Goal: Book appointment/travel/reservation

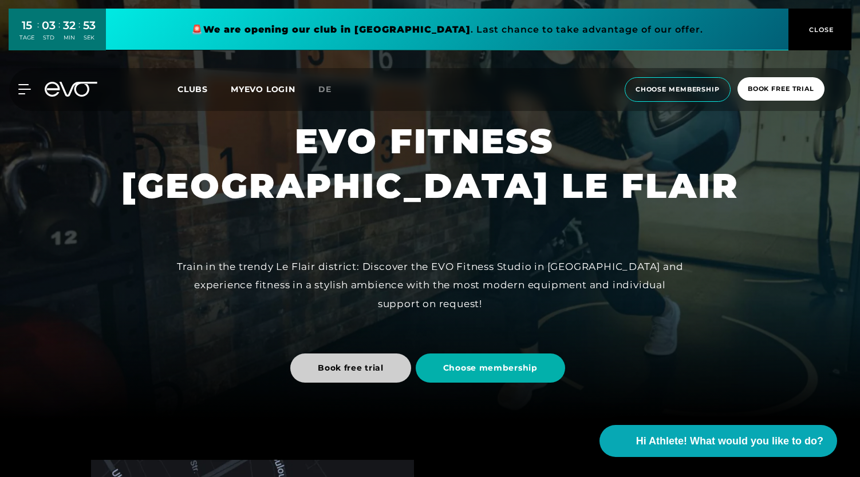
click at [397, 365] on span "Book free trial" at bounding box center [350, 368] width 121 height 29
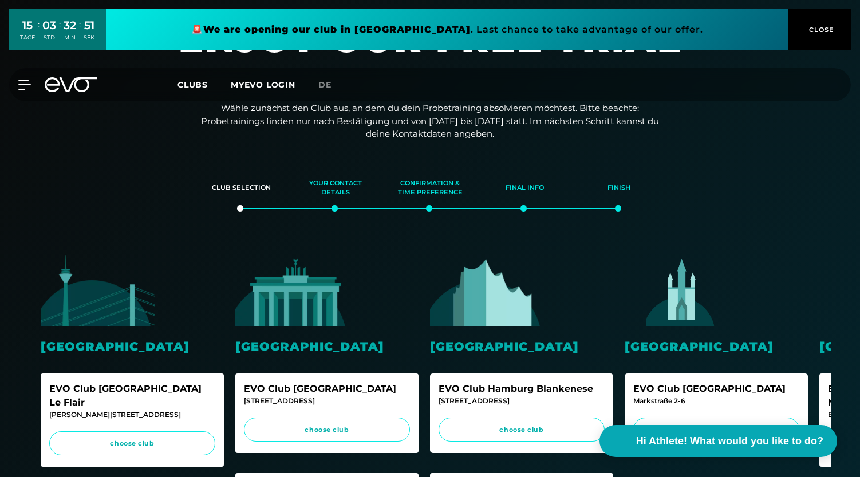
scroll to position [57, 0]
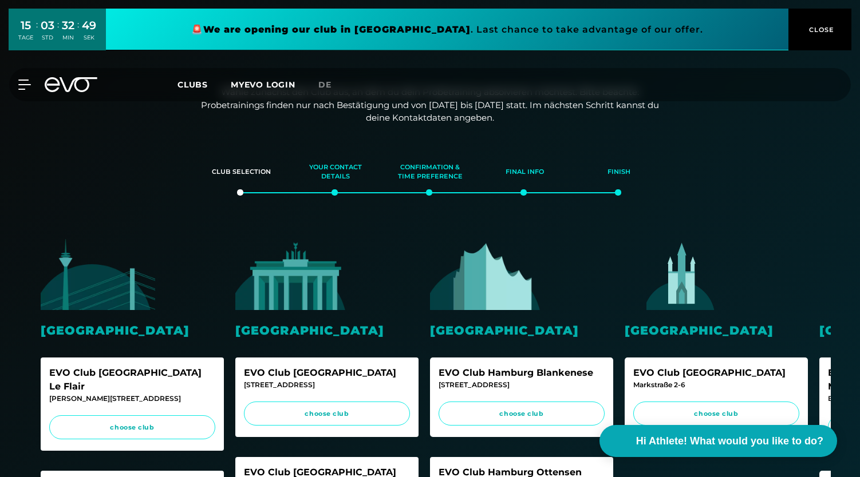
click at [72, 284] on img at bounding box center [98, 275] width 114 height 72
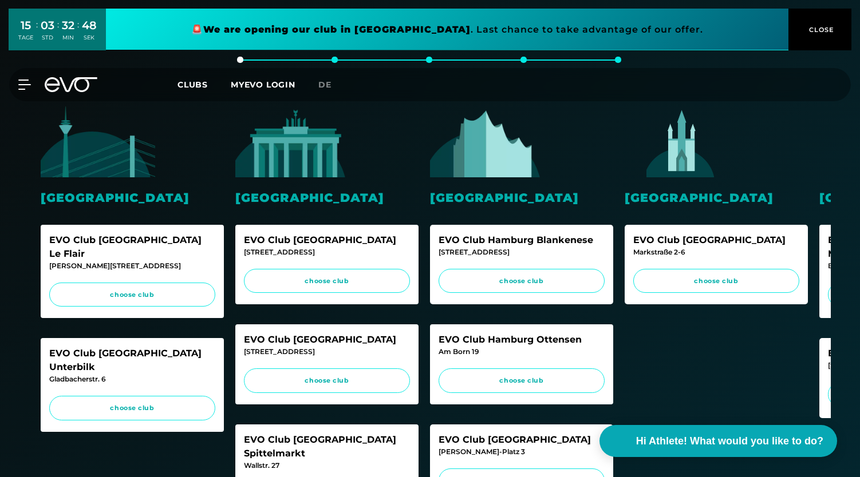
scroll to position [229, 0]
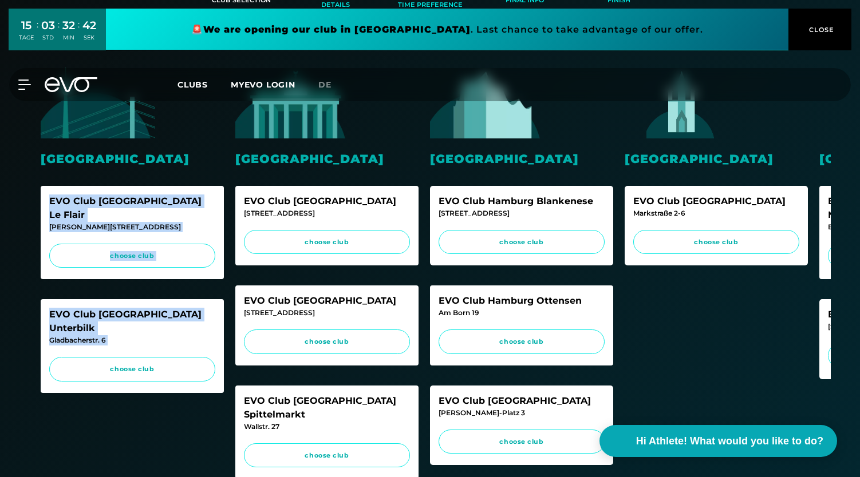
drag, startPoint x: 45, startPoint y: 194, endPoint x: 108, endPoint y: 323, distance: 143.6
click at [108, 323] on div "Düsseldorf EVO Club [GEOGRAPHIC_DATA] Le Flair [PERSON_NAME][STREET_ADDRESS] ch…" at bounding box center [132, 240] width 183 height 346
click at [94, 251] on span "choose club" at bounding box center [132, 256] width 144 height 10
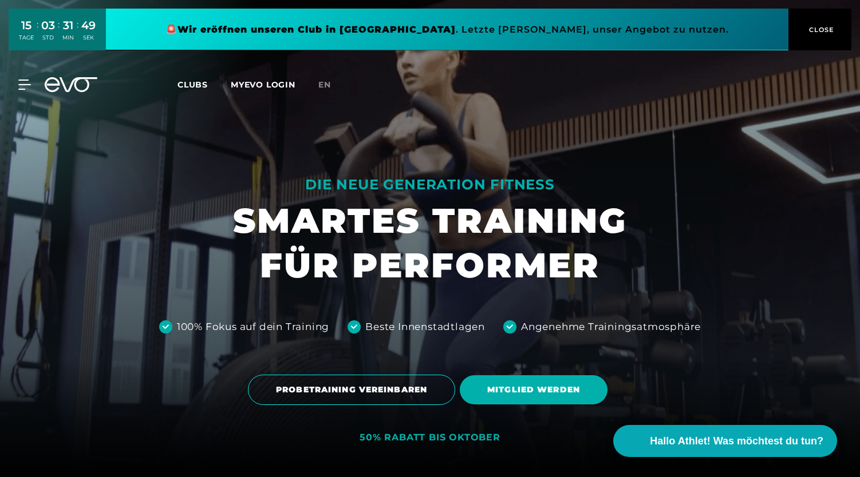
click at [197, 80] on span "Clubs" at bounding box center [192, 85] width 30 height 10
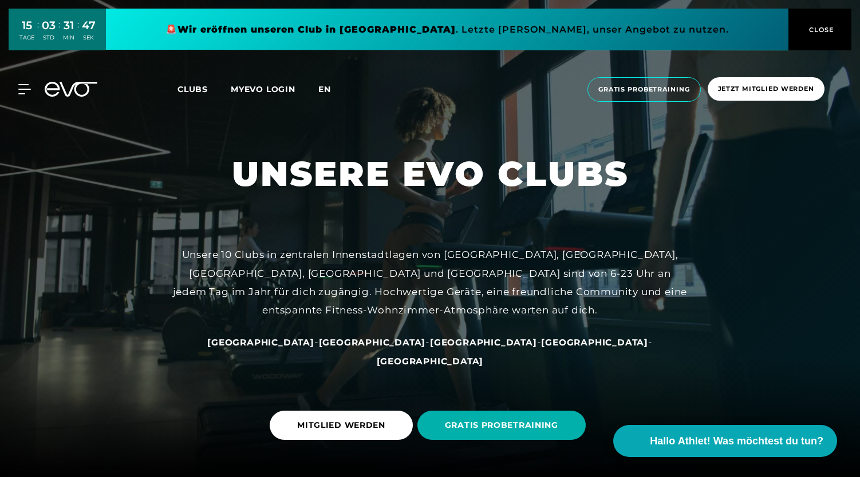
click at [329, 88] on span "en" at bounding box center [324, 89] width 13 height 10
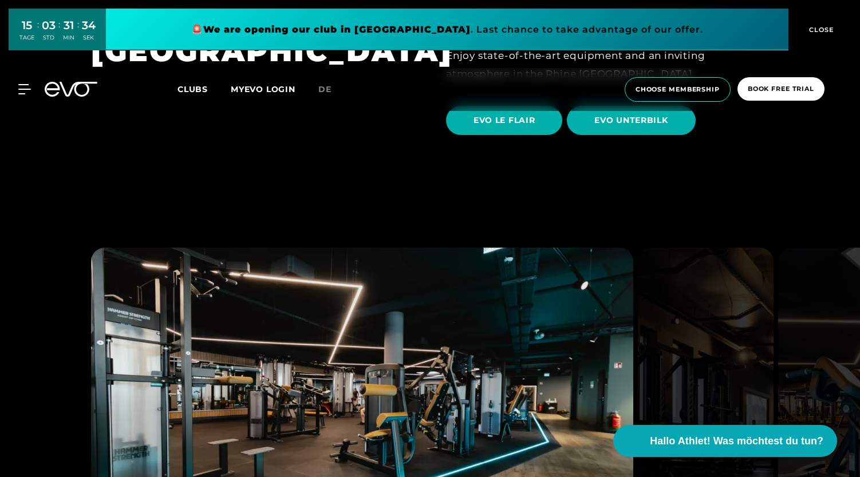
scroll to position [2117, 0]
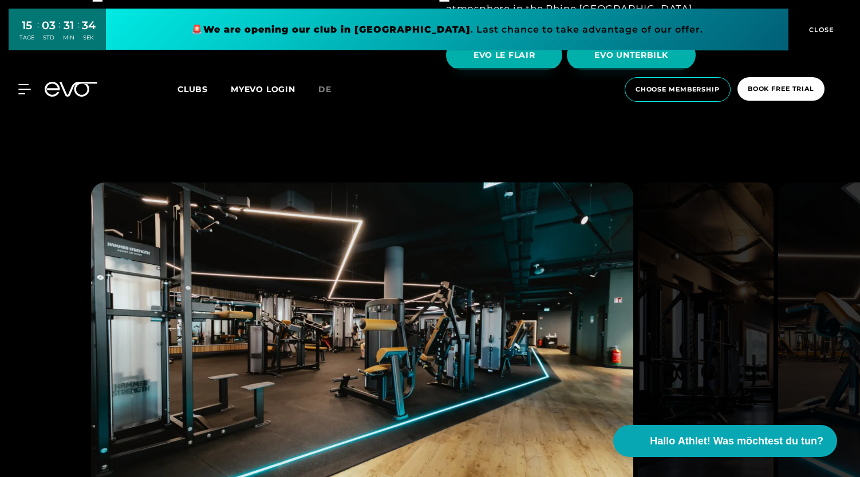
click at [755, 313] on img at bounding box center [706, 340] width 136 height 315
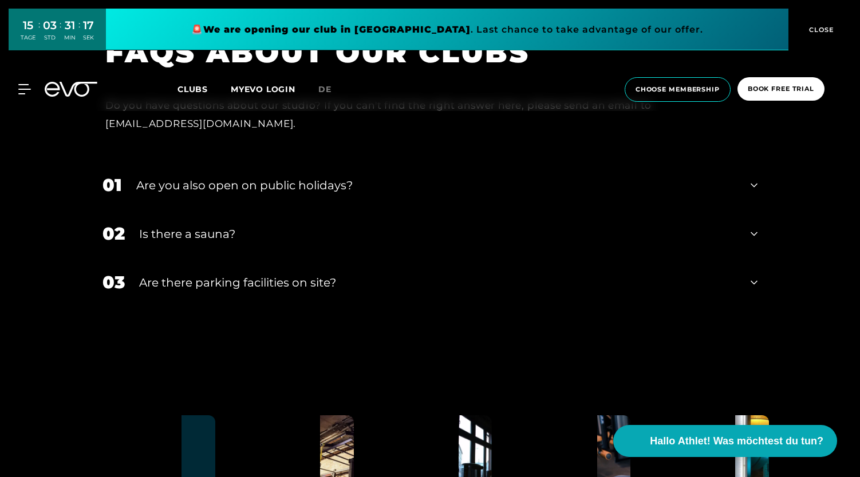
scroll to position [4521, 0]
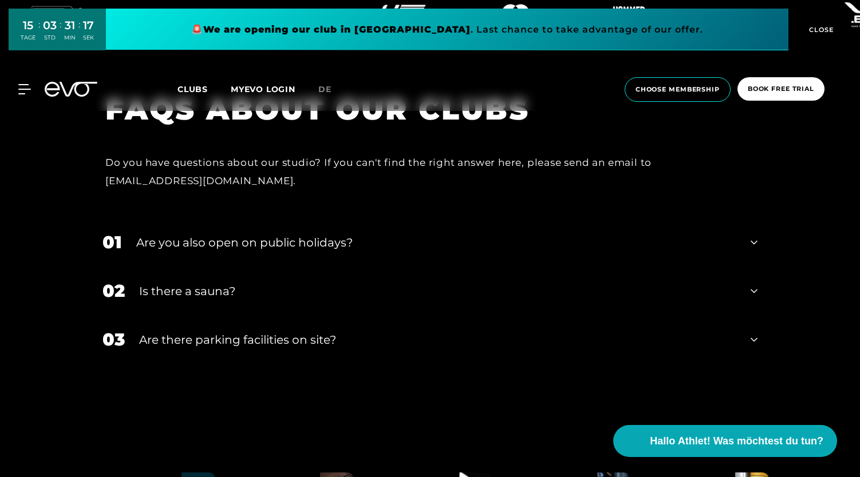
click at [520, 283] on div "Is there a sauna?" at bounding box center [437, 291] width 597 height 17
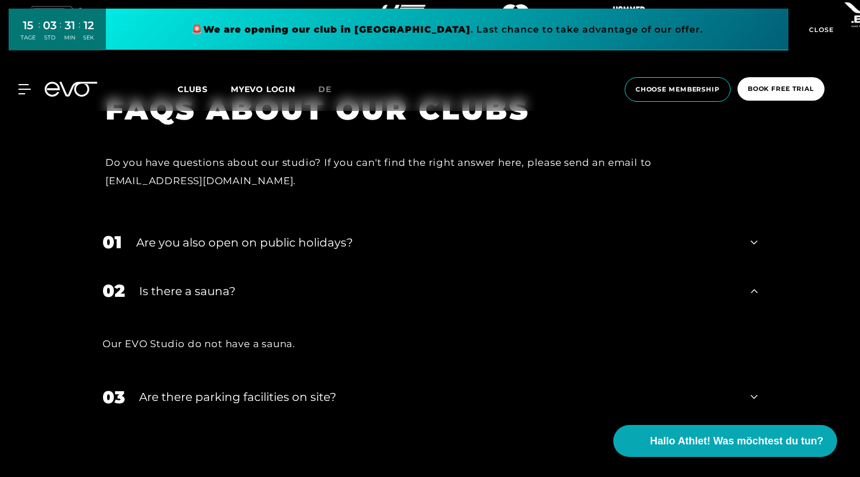
click at [520, 283] on div "Is there a sauna?" at bounding box center [437, 291] width 597 height 17
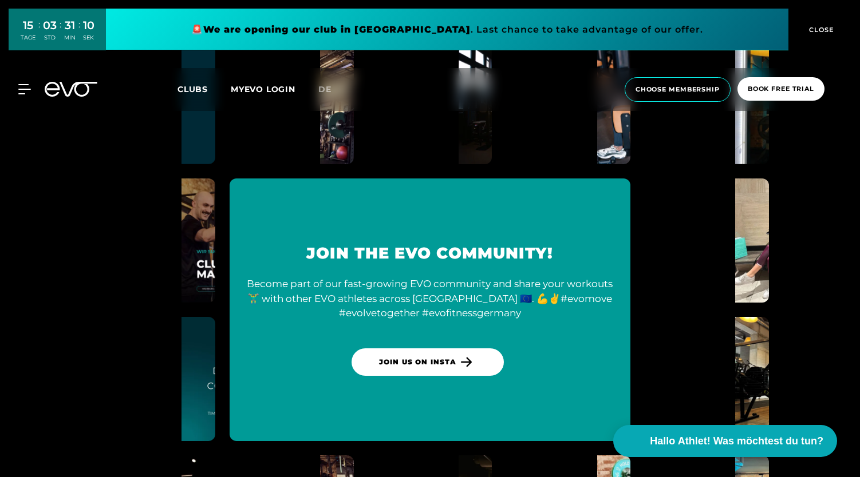
scroll to position [4979, 0]
